Goal: Information Seeking & Learning: Learn about a topic

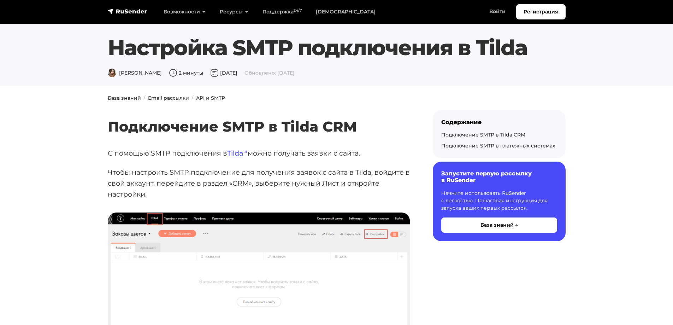
drag, startPoint x: 437, startPoint y: 245, endPoint x: 407, endPoint y: 55, distance: 192.5
click at [334, 10] on link "[DEMOGRAPHIC_DATA]" at bounding box center [346, 12] width 74 height 14
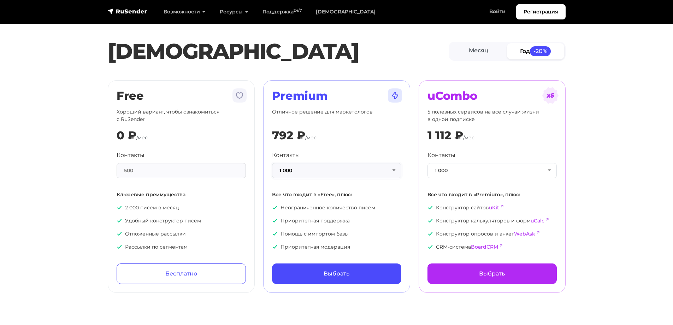
click at [321, 173] on button "1 000" at bounding box center [336, 170] width 129 height 15
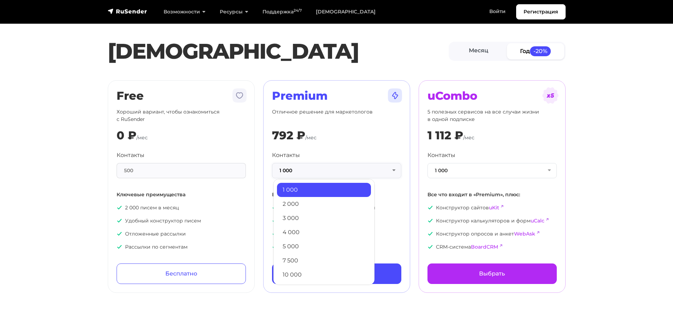
click at [321, 173] on button "1 000" at bounding box center [336, 170] width 129 height 15
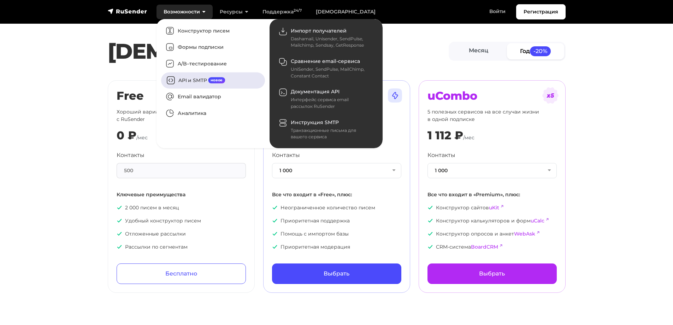
click at [235, 75] on link "API и SMTP новое" at bounding box center [213, 80] width 104 height 16
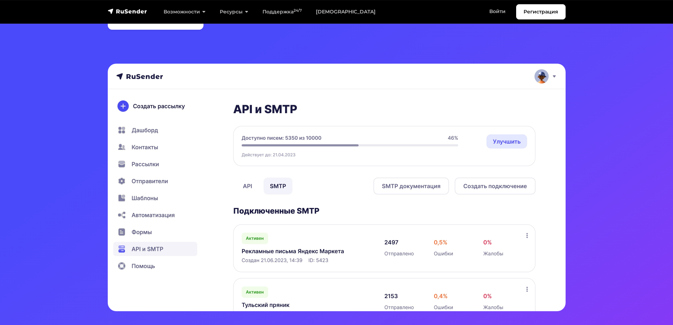
scroll to position [141, 0]
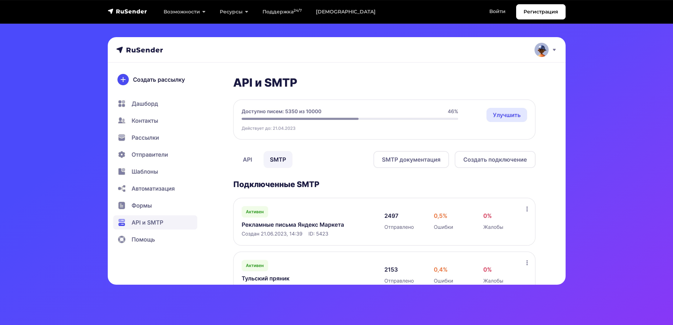
click at [278, 155] on img at bounding box center [337, 160] width 458 height 247
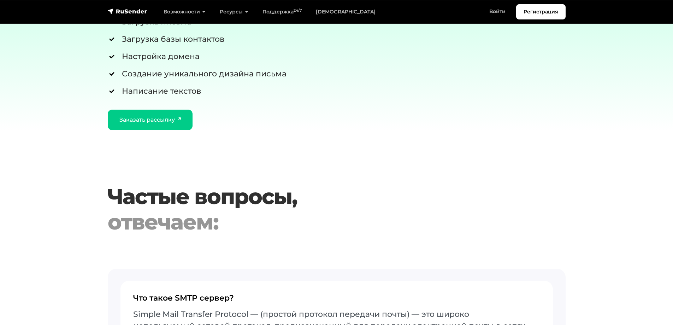
scroll to position [2155, 0]
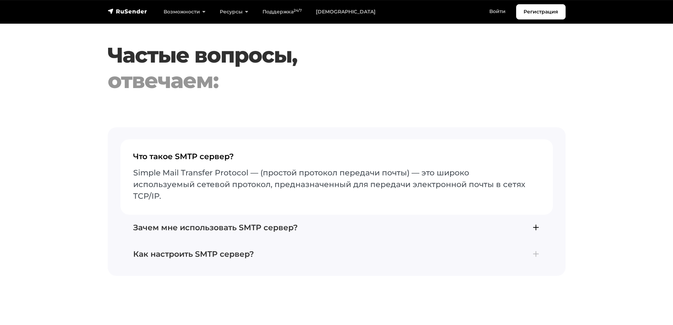
click at [270, 223] on h4 "Зачем мне использовать SMTP сервер?" at bounding box center [336, 227] width 407 height 9
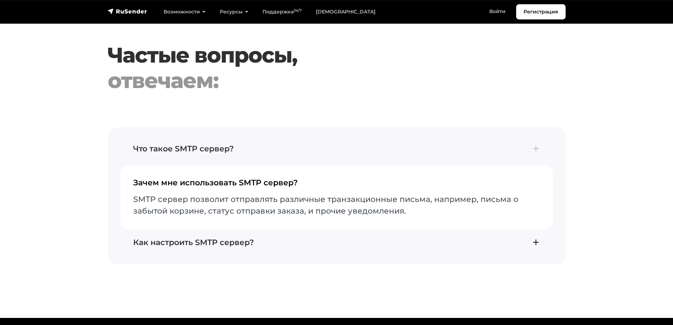
click at [264, 244] on h4 "Как настроить SMTP сервер?" at bounding box center [336, 242] width 407 height 9
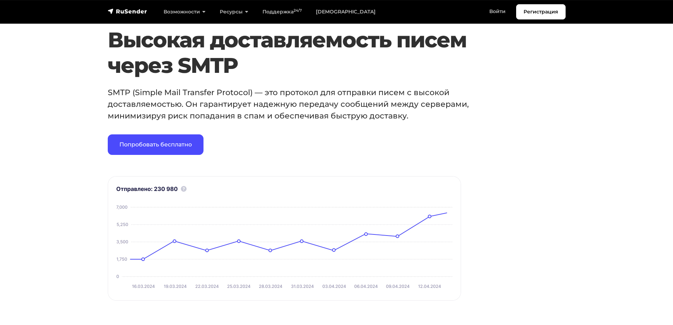
scroll to position [0, 0]
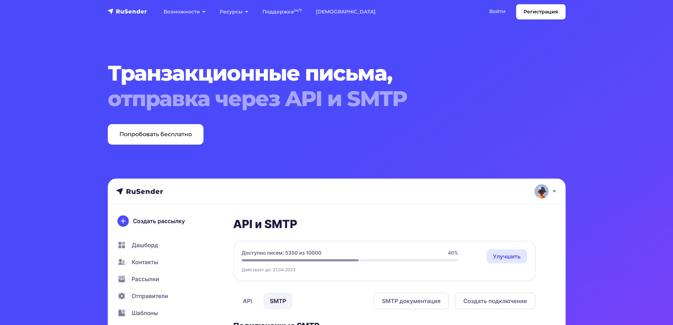
drag, startPoint x: 574, startPoint y: 284, endPoint x: 536, endPoint y: 132, distance: 156.4
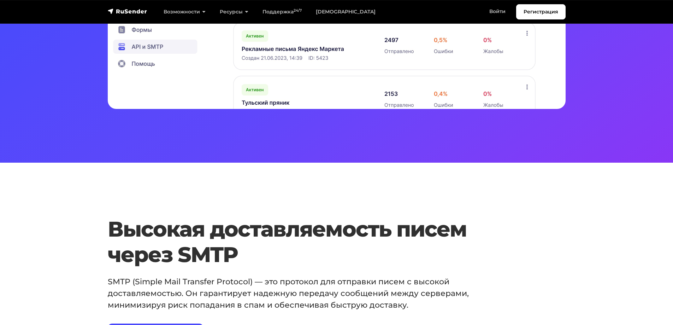
scroll to position [318, 0]
